Goal: Find specific page/section: Find specific page/section

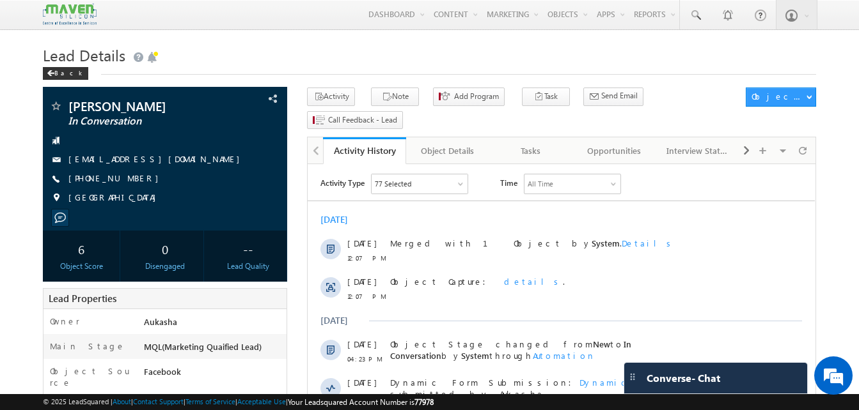
click at [359, 68] on div "Back" at bounding box center [429, 70] width 773 height 8
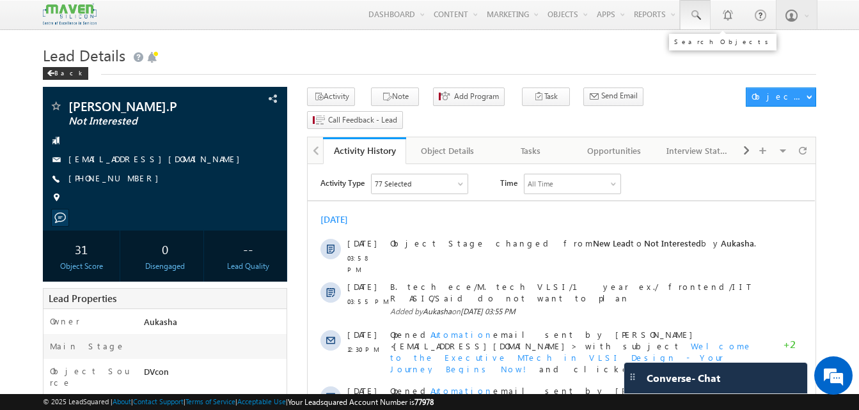
click at [690, 11] on span at bounding box center [695, 15] width 13 height 13
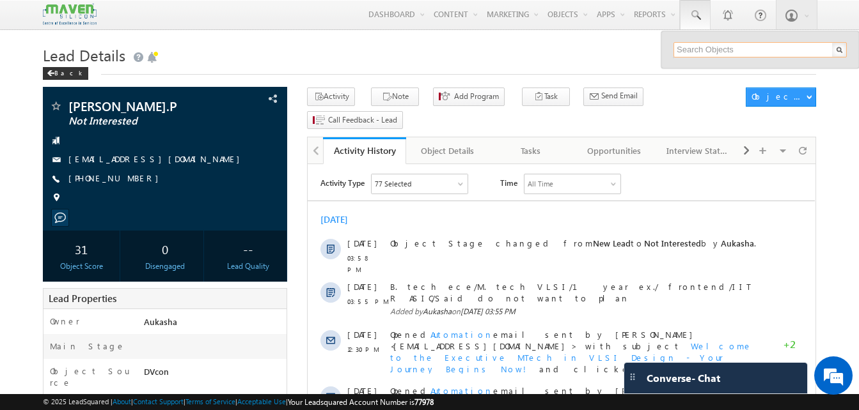
click at [731, 54] on input "text" at bounding box center [759, 49] width 173 height 15
paste input "9121656940"
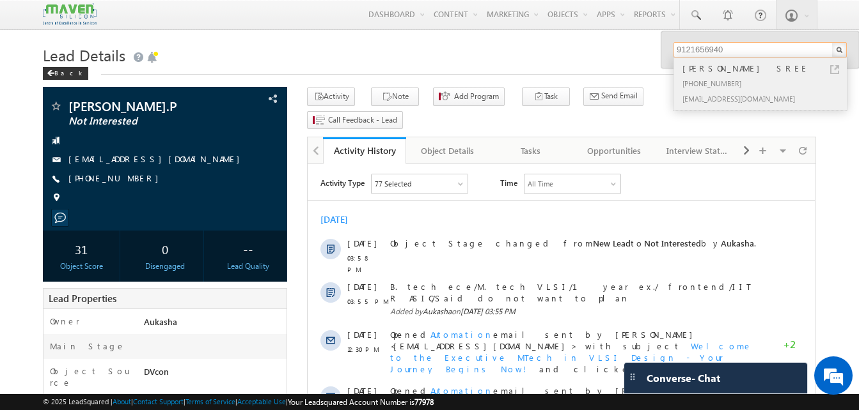
type input "9121656940"
click at [755, 88] on div "[PHONE_NUMBER]" at bounding box center [765, 82] width 171 height 15
click at [760, 68] on div "[PERSON_NAME] SREE" at bounding box center [765, 68] width 171 height 14
